Goal: Find specific page/section: Find specific page/section

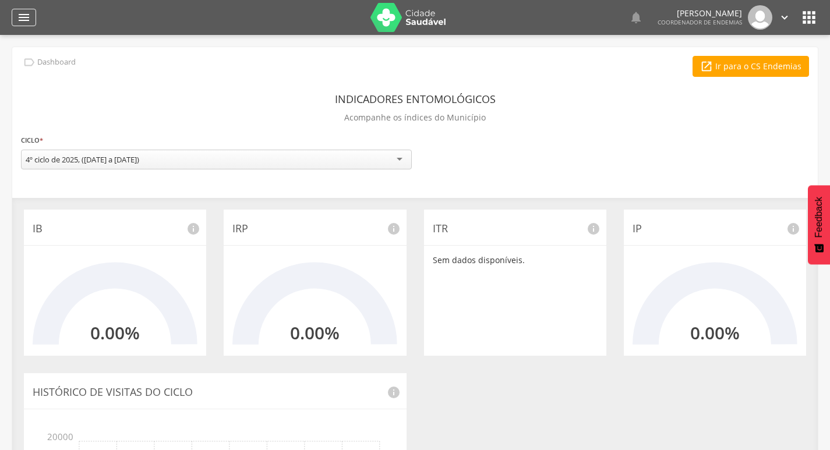
click at [17, 12] on icon "" at bounding box center [24, 17] width 14 height 14
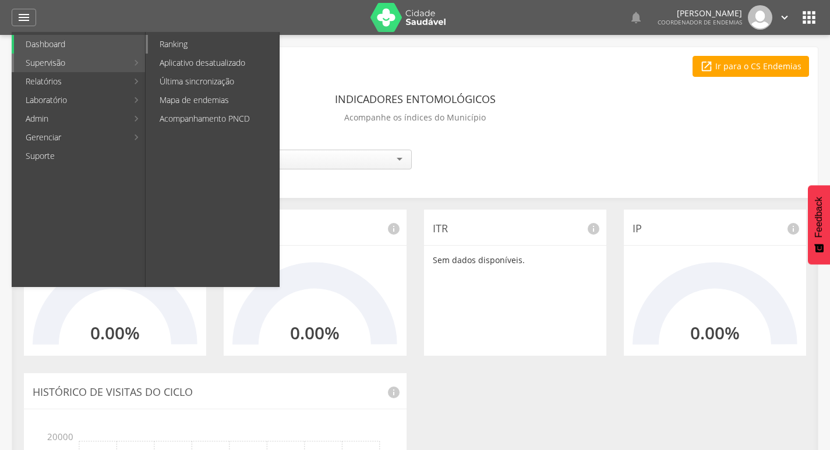
click at [199, 48] on link "Ranking" at bounding box center [213, 44] width 131 height 19
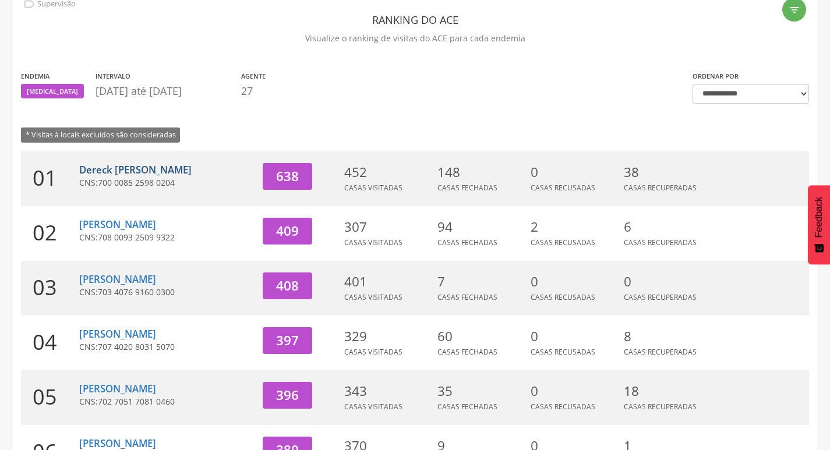
click at [147, 164] on link "Dereck [PERSON_NAME]" at bounding box center [135, 169] width 112 height 13
type input "**********"
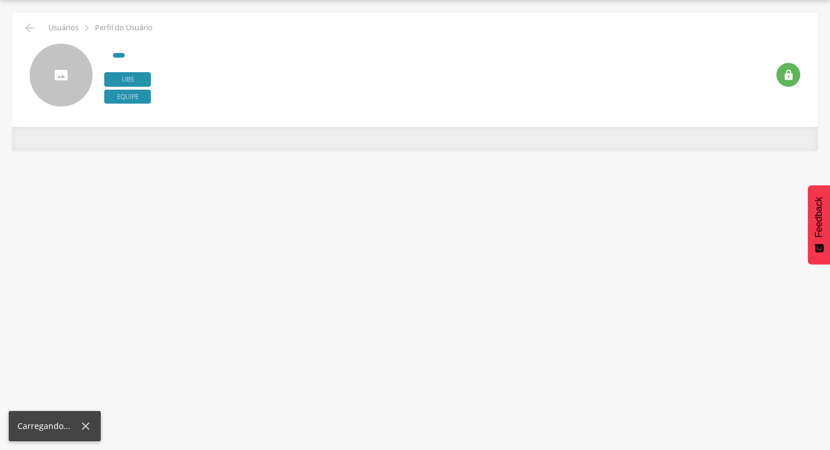
scroll to position [35, 0]
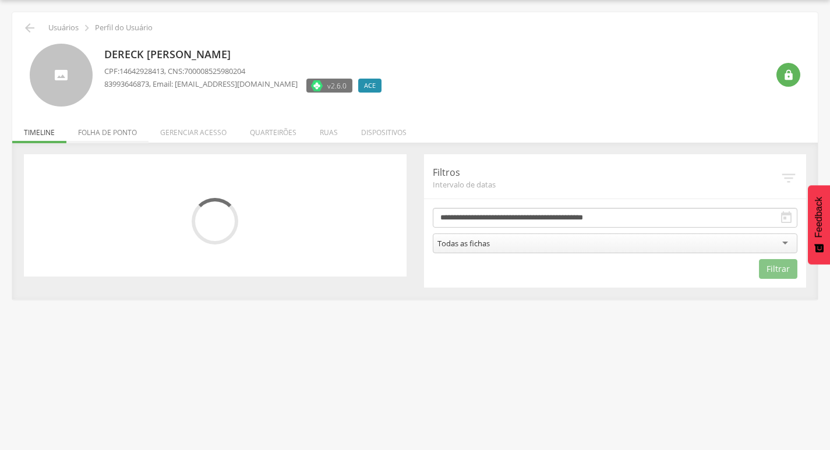
click at [101, 128] on li "Folha de ponto" at bounding box center [107, 129] width 82 height 27
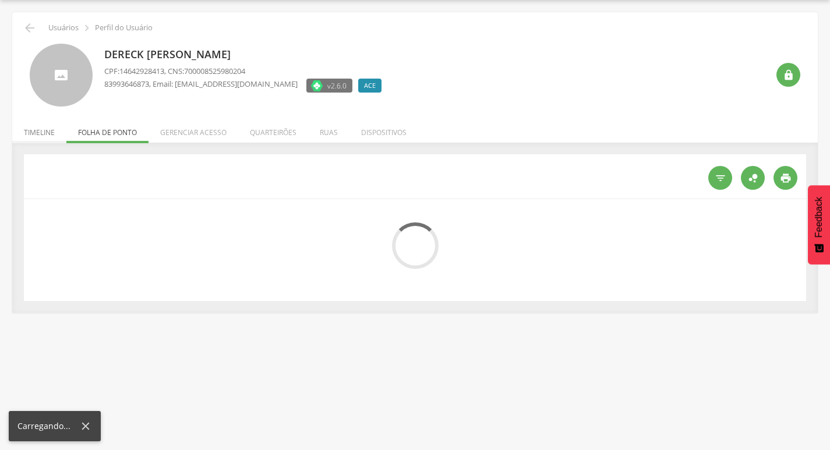
click at [42, 134] on li "Timeline" at bounding box center [39, 129] width 54 height 27
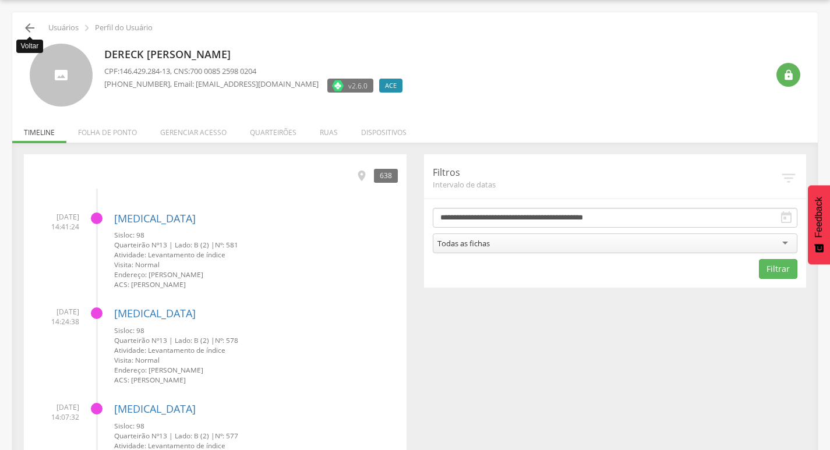
click at [28, 25] on icon "" at bounding box center [30, 28] width 14 height 14
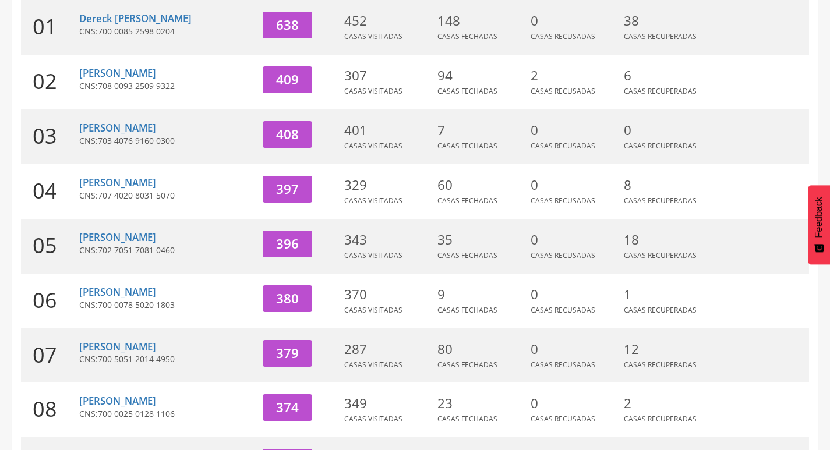
scroll to position [268, 0]
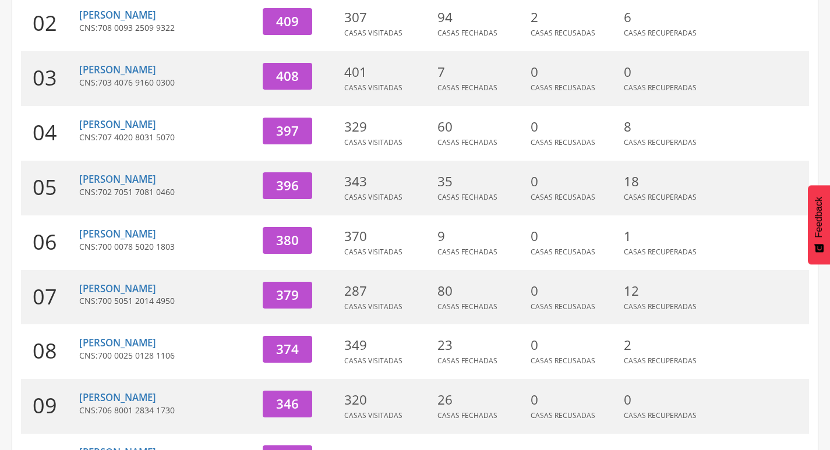
click at [161, 295] on span "700 5051 2014 4950" at bounding box center [136, 300] width 77 height 11
click at [156, 285] on link "[PERSON_NAME]" at bounding box center [117, 288] width 77 height 13
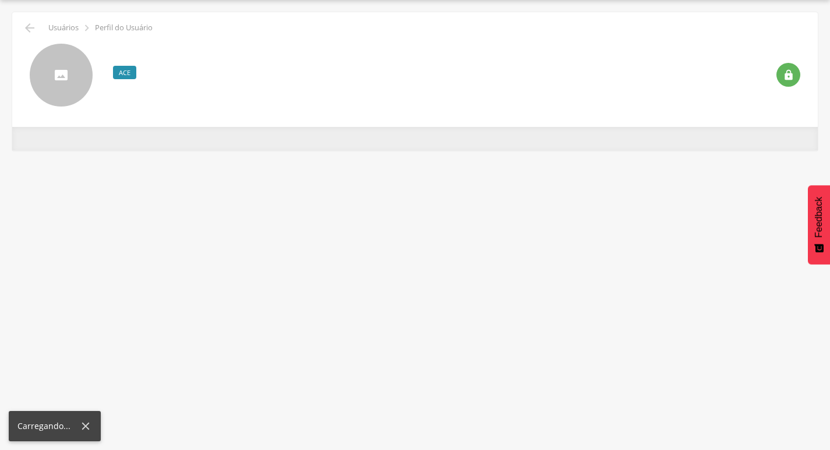
scroll to position [35, 0]
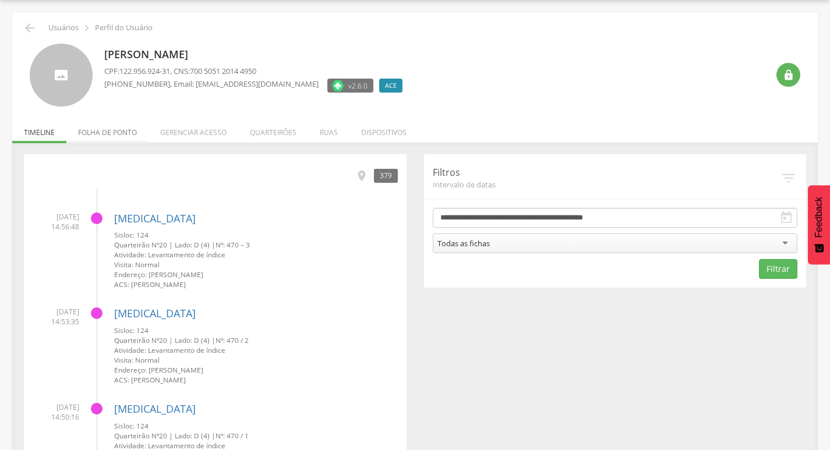
click at [124, 135] on li "Folha de ponto" at bounding box center [107, 129] width 82 height 27
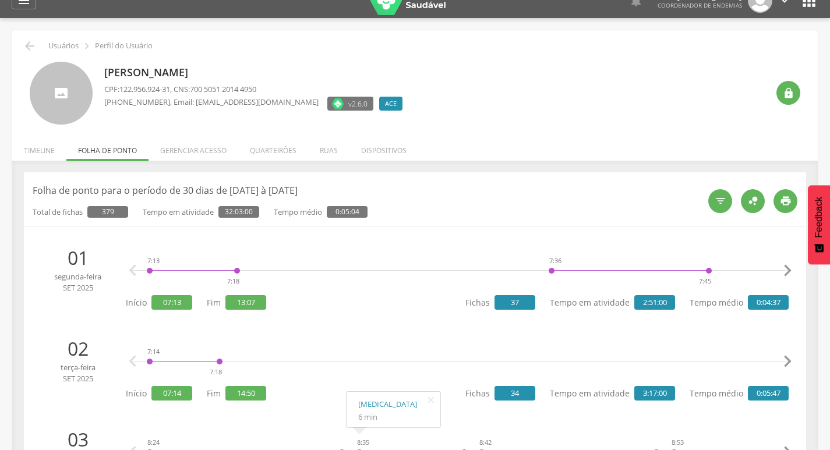
scroll to position [0, 0]
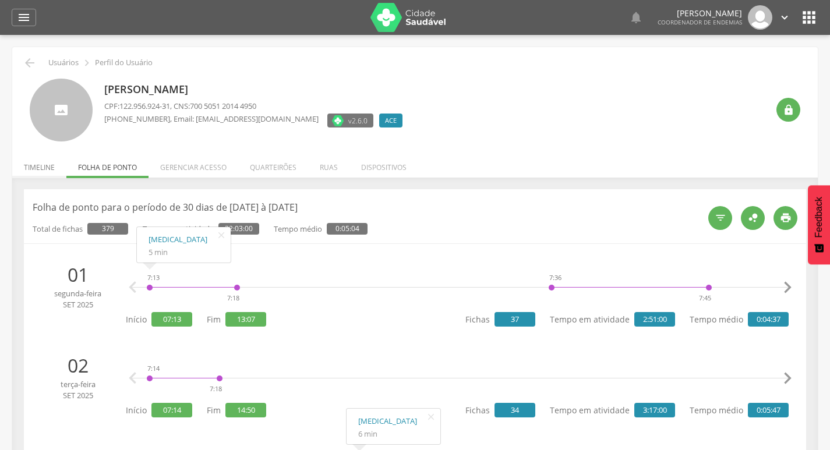
click at [46, 171] on li "Timeline" at bounding box center [39, 164] width 54 height 27
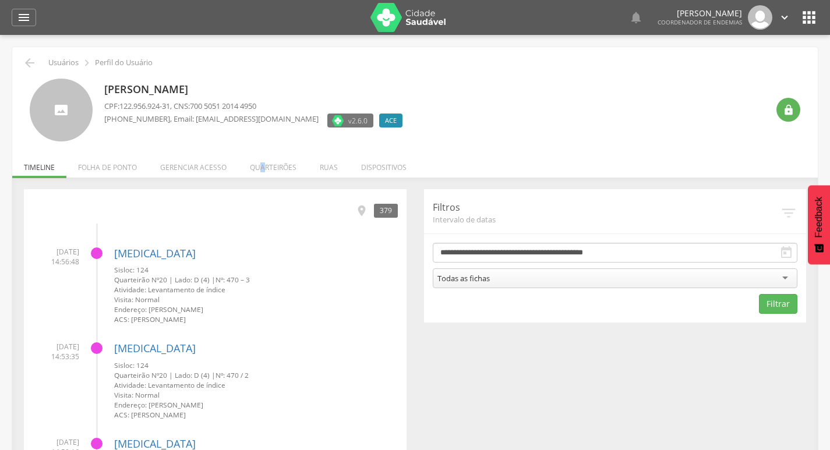
click at [261, 178] on li "Quarteirões" at bounding box center [273, 164] width 70 height 27
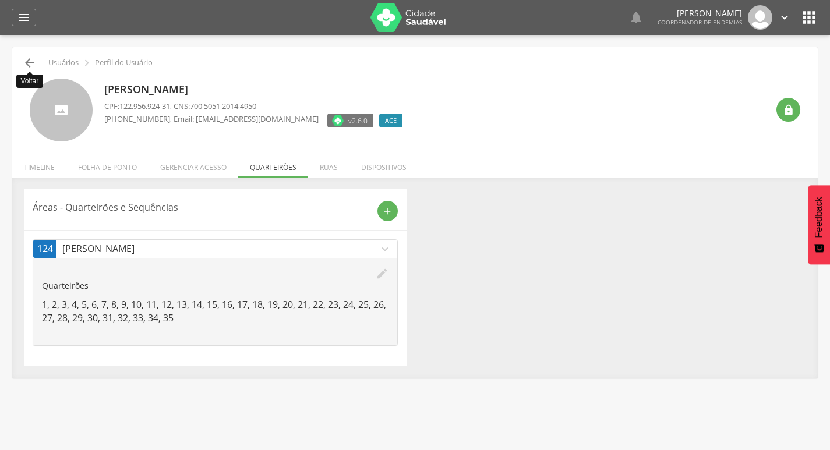
click at [26, 67] on icon "" at bounding box center [30, 63] width 14 height 14
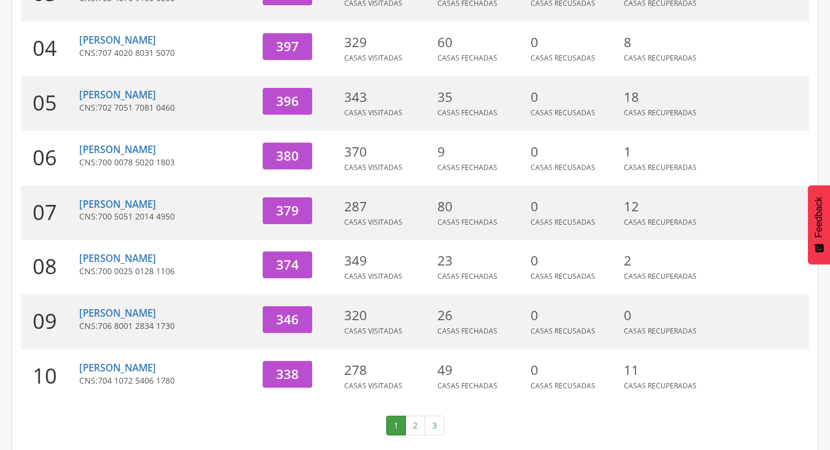
scroll to position [359, 0]
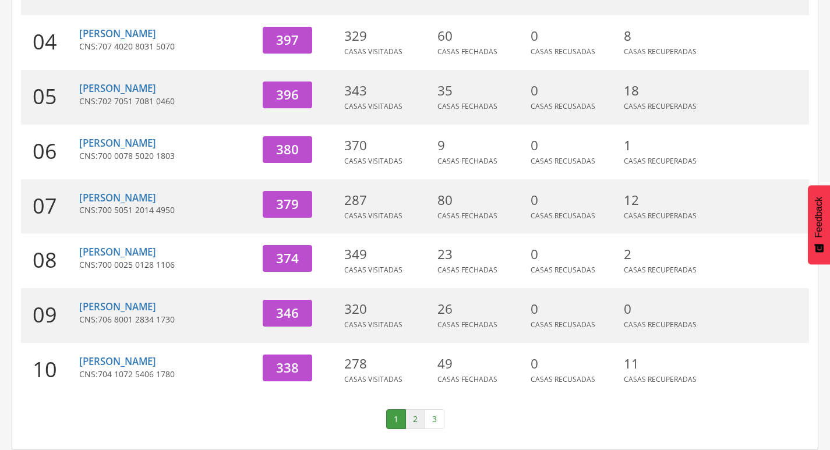
click at [415, 413] on link "2" at bounding box center [415, 419] width 20 height 20
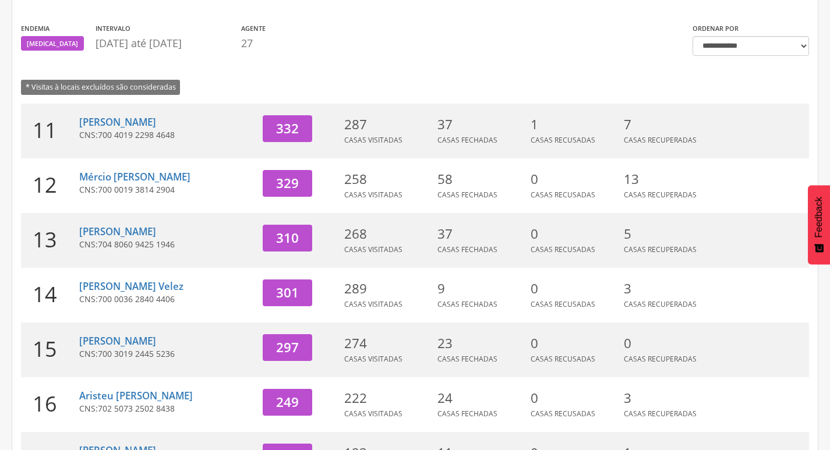
scroll to position [68, 0]
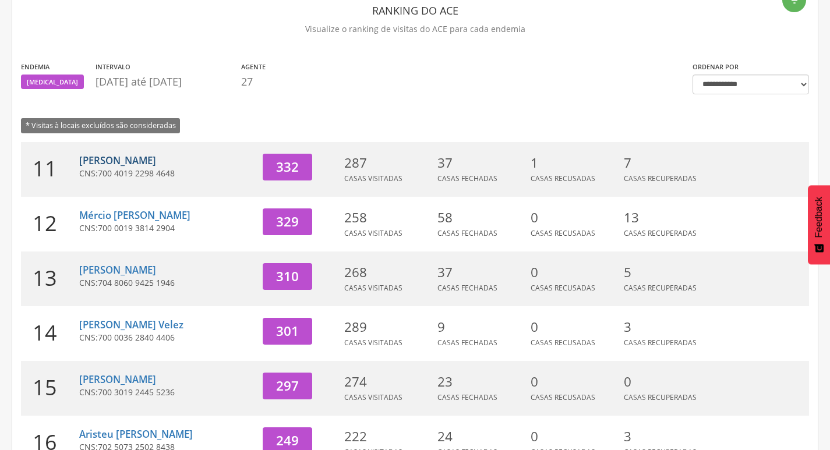
click at [90, 155] on link "[PERSON_NAME]" at bounding box center [117, 160] width 77 height 13
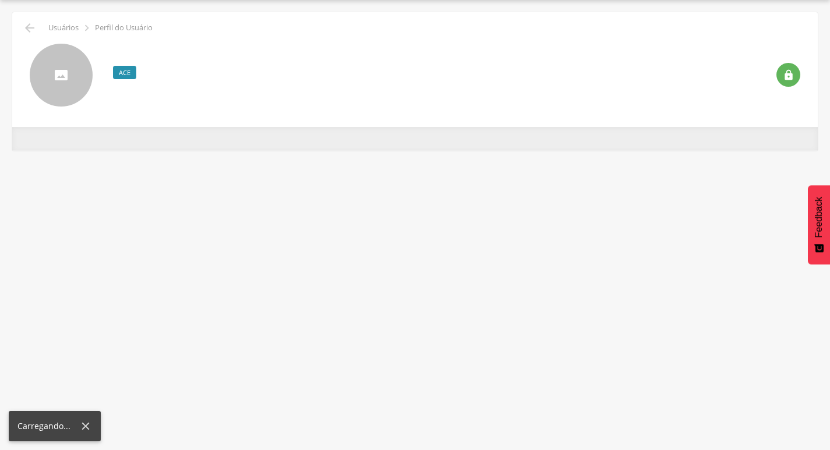
scroll to position [35, 0]
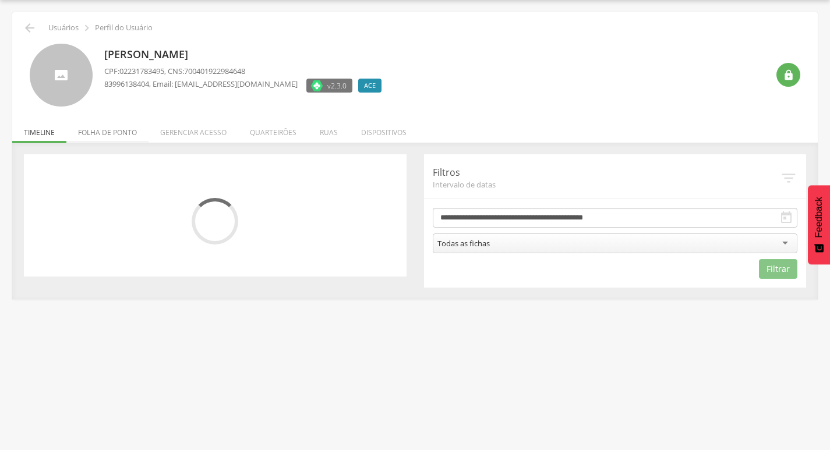
click at [98, 133] on li "Folha de ponto" at bounding box center [107, 129] width 82 height 27
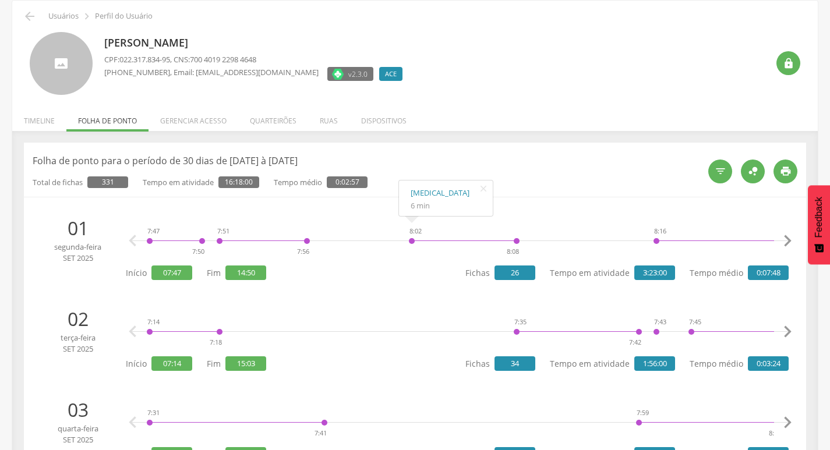
scroll to position [0, 0]
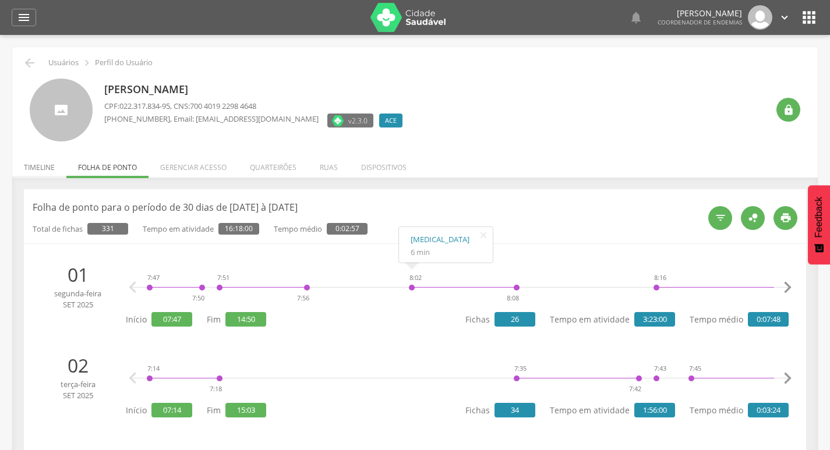
click at [60, 171] on li "Timeline" at bounding box center [39, 164] width 54 height 27
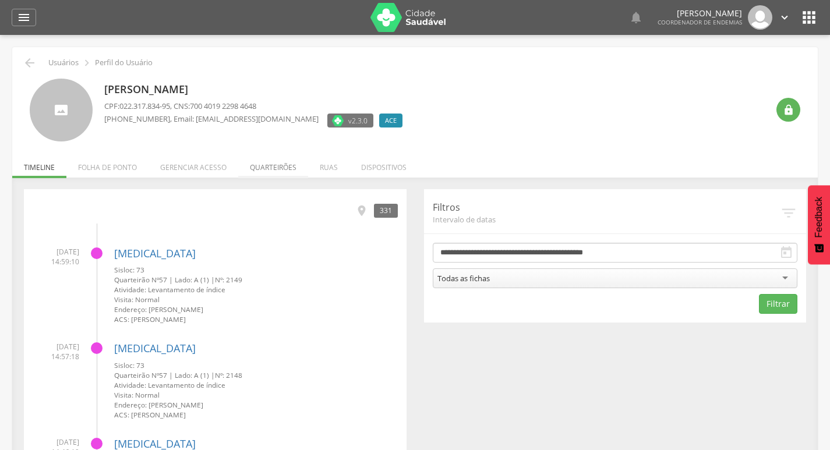
click at [272, 161] on li "Quarteirões" at bounding box center [273, 164] width 70 height 27
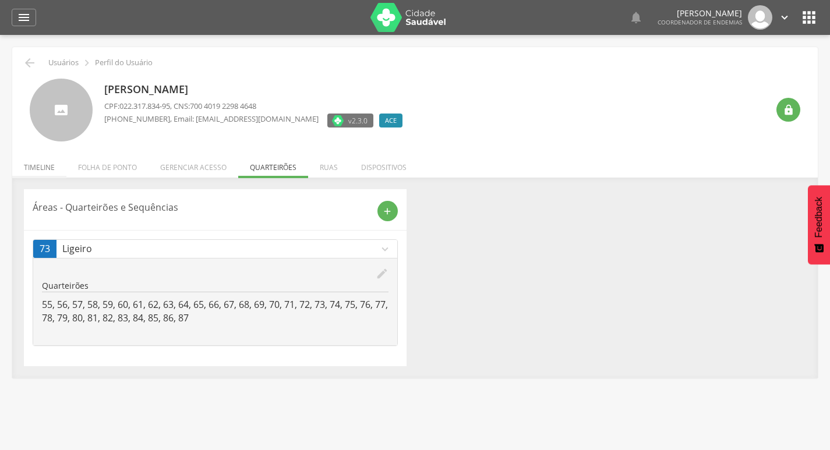
click at [62, 172] on li "Timeline" at bounding box center [39, 164] width 54 height 27
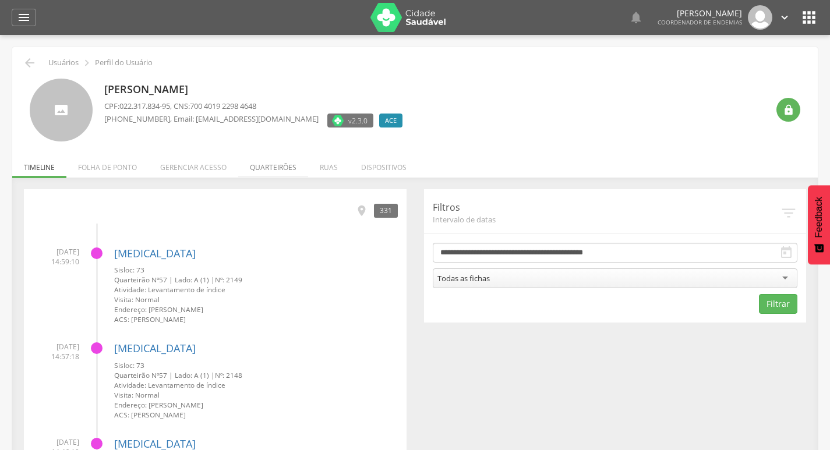
click at [262, 169] on li "Quarteirões" at bounding box center [273, 164] width 70 height 27
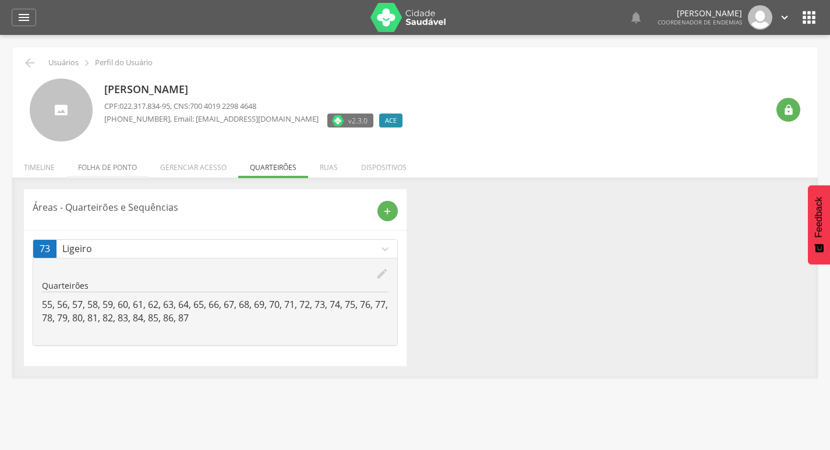
click at [114, 171] on li "Folha de ponto" at bounding box center [107, 164] width 82 height 27
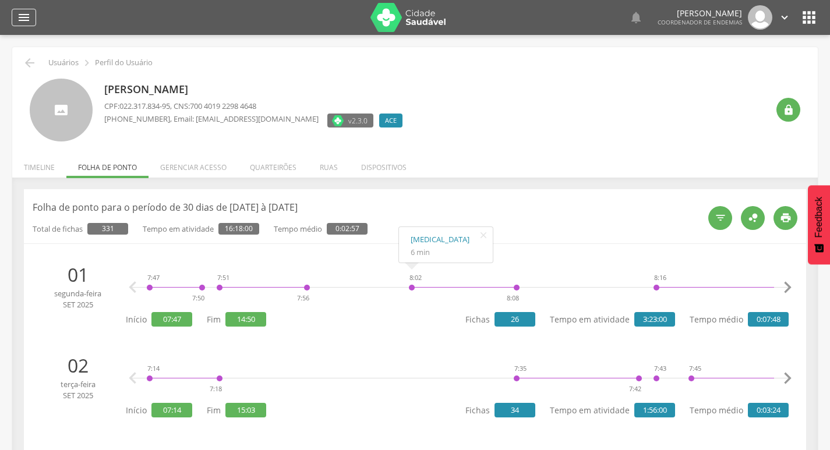
click at [24, 17] on icon "" at bounding box center [24, 17] width 14 height 14
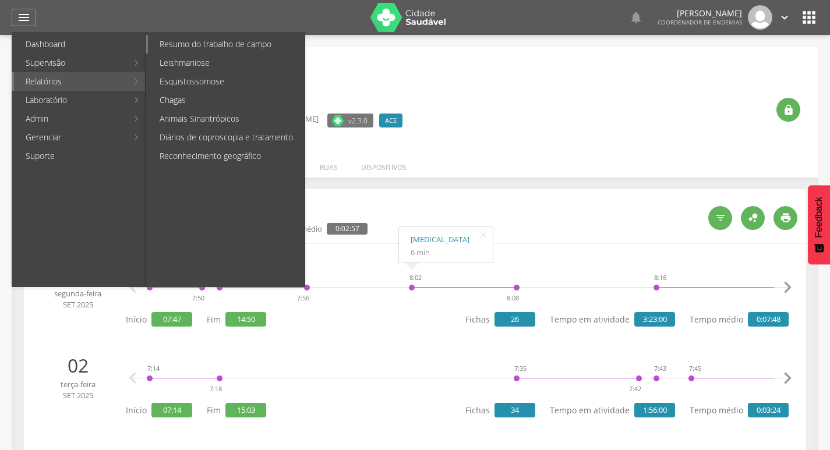
click at [202, 48] on link "Resumo do trabalho de campo" at bounding box center [226, 44] width 157 height 19
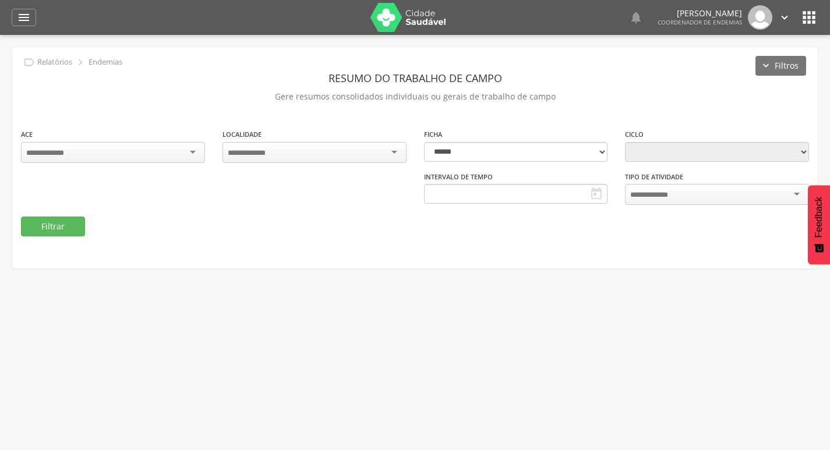
type input "**********"
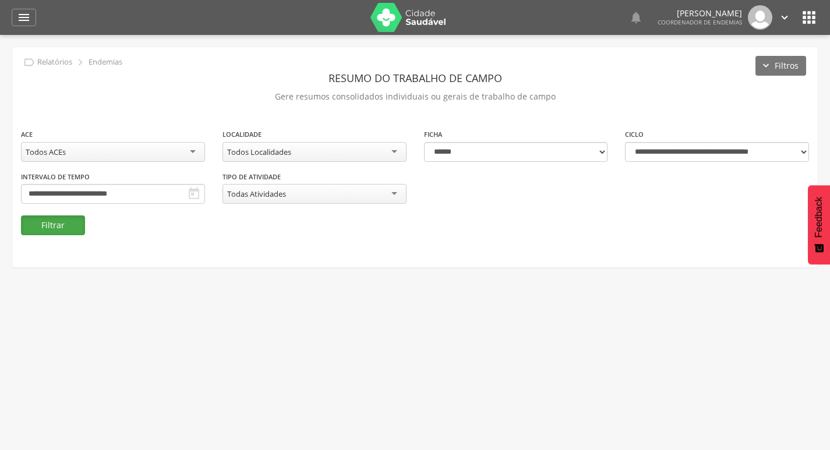
click at [48, 232] on button "Filtrar" at bounding box center [53, 225] width 64 height 20
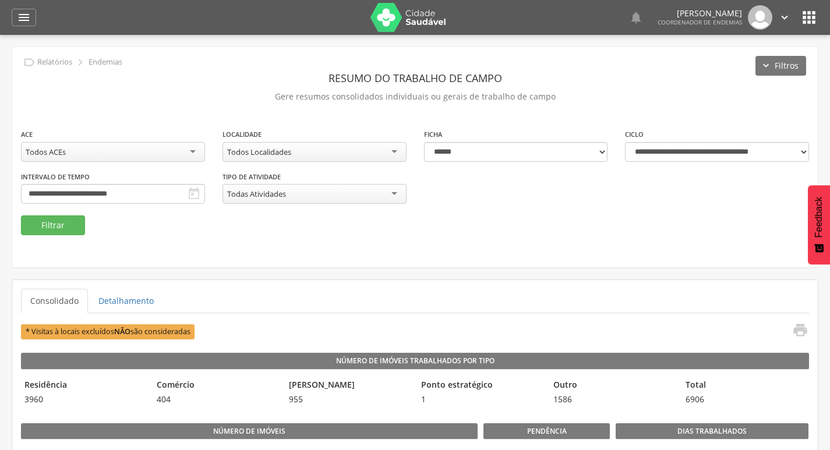
click at [788, 19] on icon "" at bounding box center [784, 17] width 13 height 13
click at [730, 72] on link "Sair" at bounding box center [744, 67] width 92 height 15
